Goal: Find specific page/section: Find specific page/section

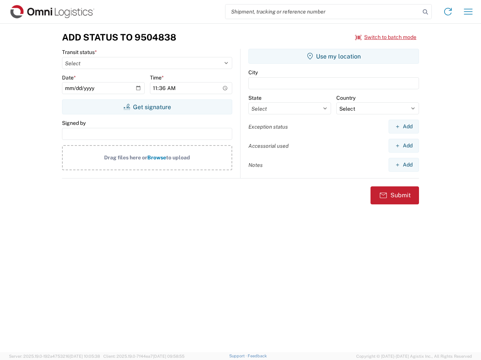
click at [323, 12] on input "search" at bounding box center [322, 12] width 195 height 14
click at [425, 12] on icon at bounding box center [425, 12] width 11 height 11
click at [448, 12] on icon at bounding box center [448, 12] width 12 height 12
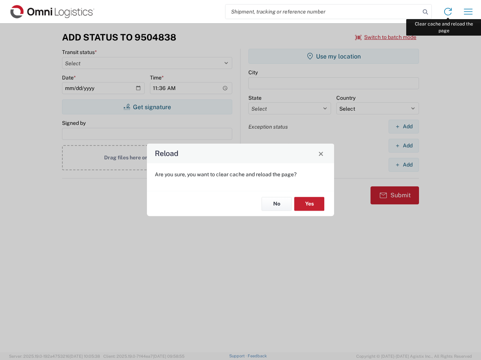
click at [468, 12] on div "Reload Are you sure, you want to clear cache and reload the page? No Yes" at bounding box center [240, 180] width 481 height 360
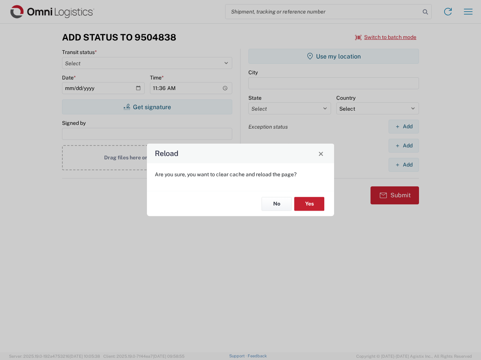
click at [386, 37] on div "Reload Are you sure, you want to clear cache and reload the page? No Yes" at bounding box center [240, 180] width 481 height 360
click at [147, 107] on div "Reload Are you sure, you want to clear cache and reload the page? No Yes" at bounding box center [240, 180] width 481 height 360
click at [333, 56] on div "Reload Are you sure, you want to clear cache and reload the page? No Yes" at bounding box center [240, 180] width 481 height 360
click at [403, 127] on div "Reload Are you sure, you want to clear cache and reload the page? No Yes" at bounding box center [240, 180] width 481 height 360
click at [403, 146] on div "Reload Are you sure, you want to clear cache and reload the page? No Yes" at bounding box center [240, 180] width 481 height 360
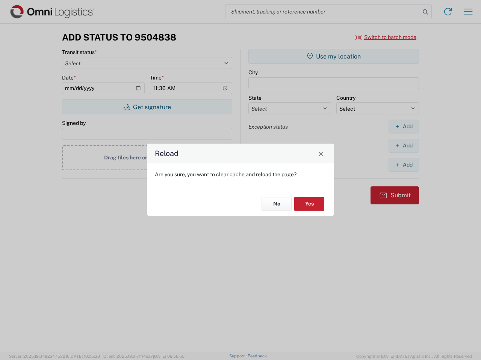
click at [403, 165] on div "Reload Are you sure, you want to clear cache and reload the page? No Yes" at bounding box center [240, 180] width 481 height 360
